Goal: Obtain resource: Download file/media

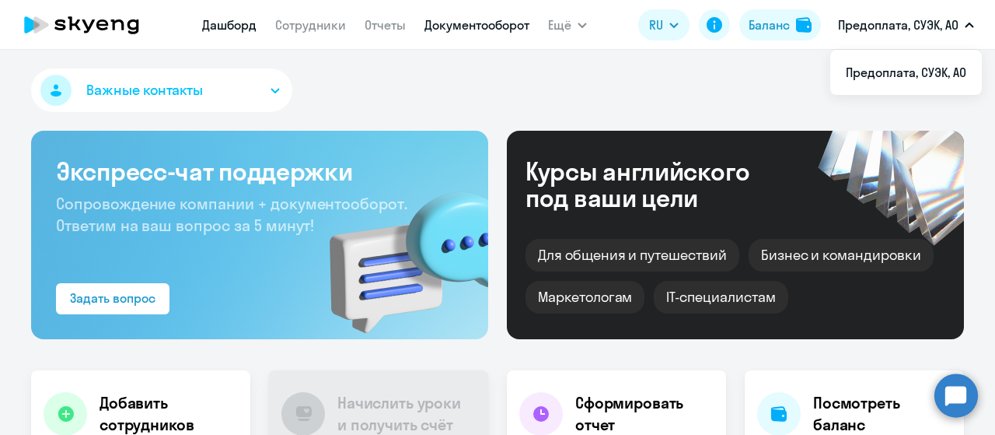
click at [458, 30] on link "Документооборот" at bounding box center [476, 25] width 105 height 16
click at [490, 24] on link "Документооборот" at bounding box center [476, 25] width 105 height 16
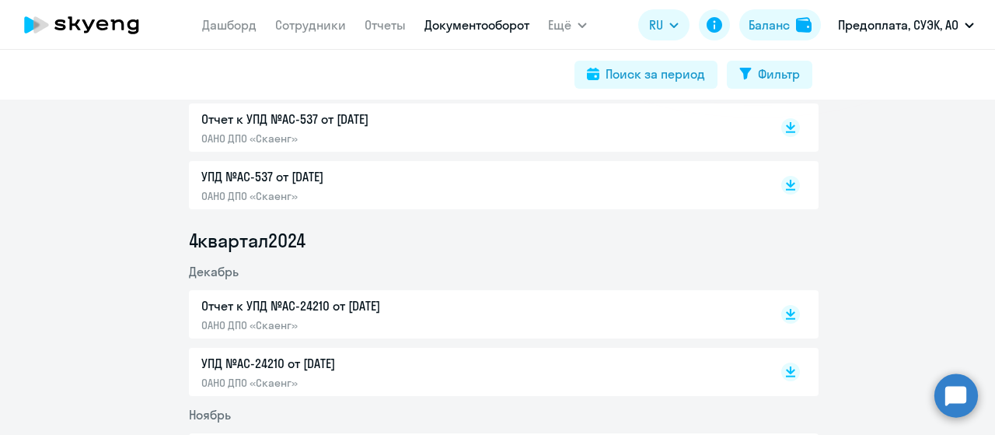
scroll to position [233, 0]
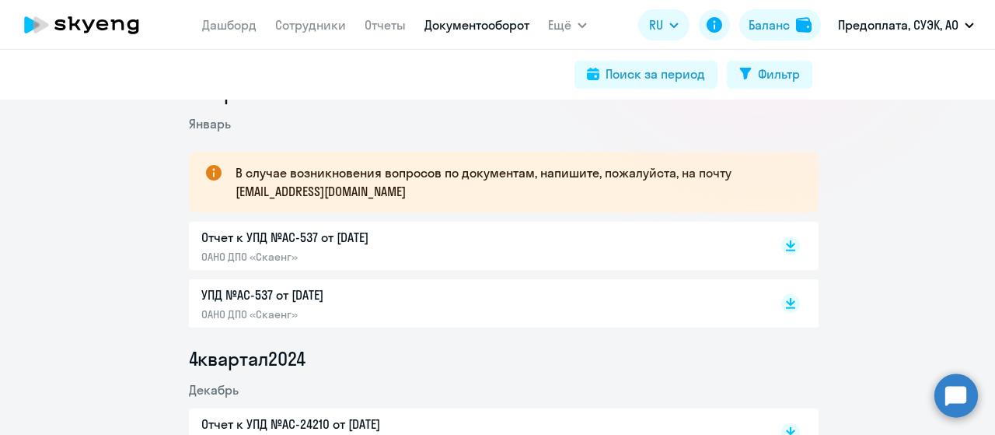
click at [288, 296] on p "УПД №AC-537 от [DATE]" at bounding box center [364, 294] width 327 height 19
click at [264, 236] on p "Отчет к УПД №AC-537 от [DATE]" at bounding box center [364, 237] width 327 height 19
drag, startPoint x: 354, startPoint y: 197, endPoint x: 229, endPoint y: 194, distance: 125.2
click at [236, 194] on p "В случае возникновения вопросов по документам, напишите, пожалуйста, на почту […" at bounding box center [513, 181] width 555 height 37
copy p "[EMAIL_ADDRESS][DOMAIN_NAME]"
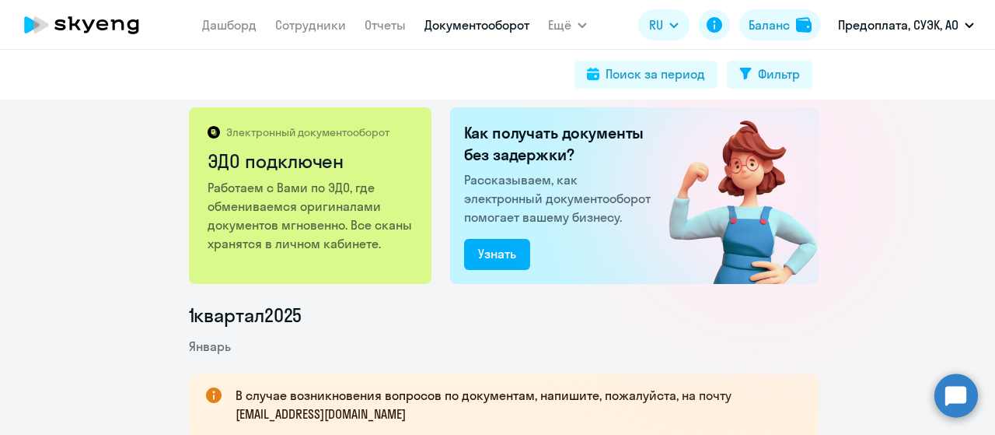
scroll to position [0, 0]
